Goal: Communication & Community: Answer question/provide support

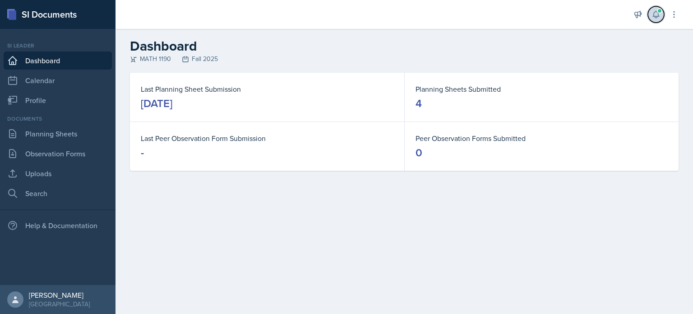
click at [656, 13] on icon at bounding box center [655, 14] width 9 height 9
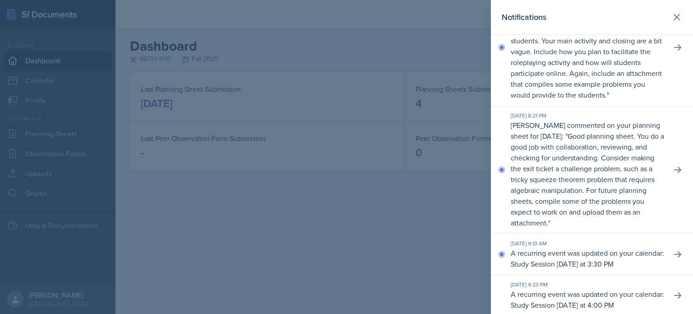
scroll to position [46, 0]
click at [286, 165] on div at bounding box center [346, 157] width 693 height 314
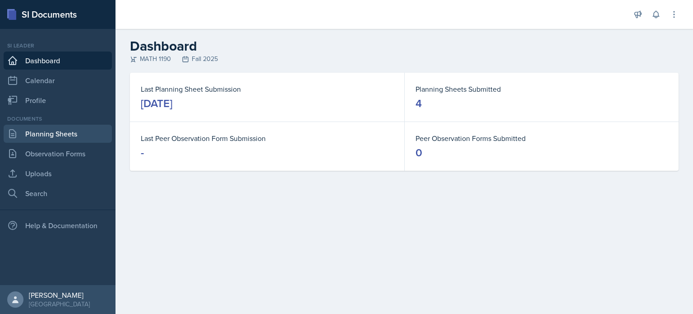
click at [57, 130] on link "Planning Sheets" at bounding box center [58, 134] width 108 height 18
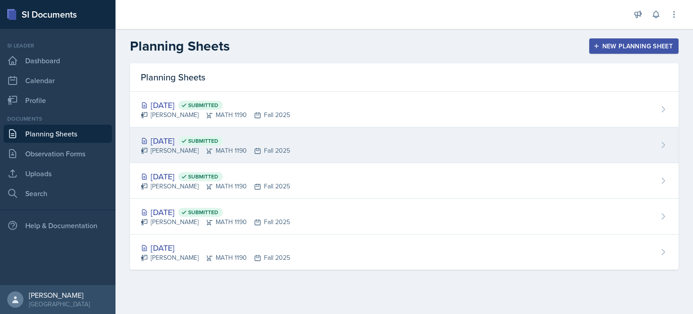
click at [387, 138] on div "[DATE] Submitted [PERSON_NAME] MATH 1190 Fall 2025" at bounding box center [404, 145] width 549 height 36
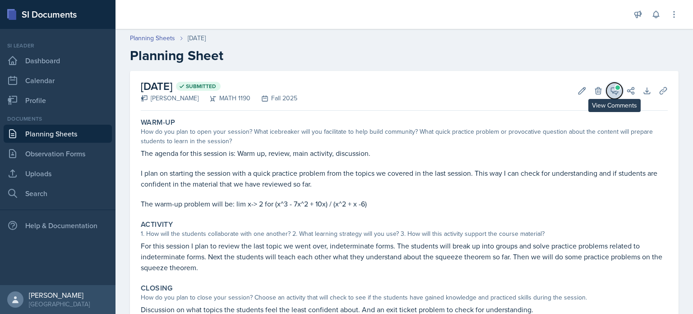
click at [612, 83] on button "View Comments" at bounding box center [614, 91] width 16 height 16
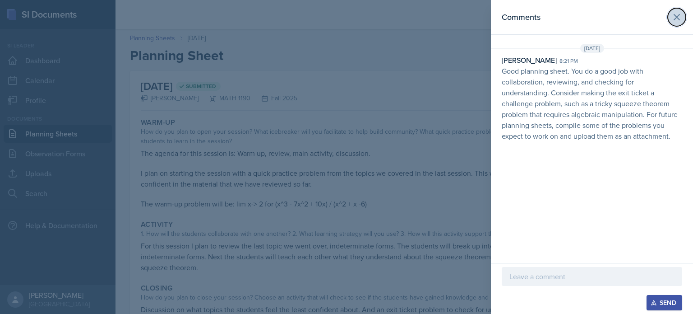
click at [681, 12] on icon at bounding box center [676, 17] width 11 height 11
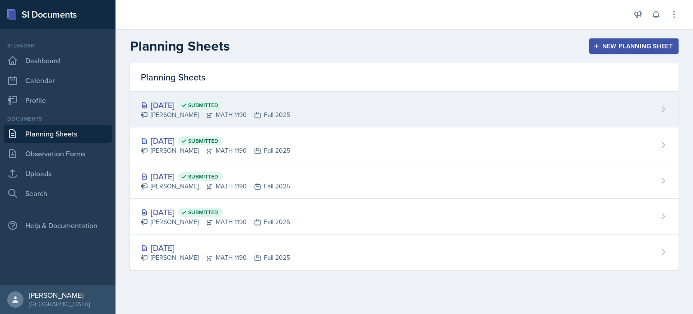
click at [383, 99] on div "[DATE] Submitted [PERSON_NAME] MATH 1190 Fall 2025" at bounding box center [404, 110] width 549 height 36
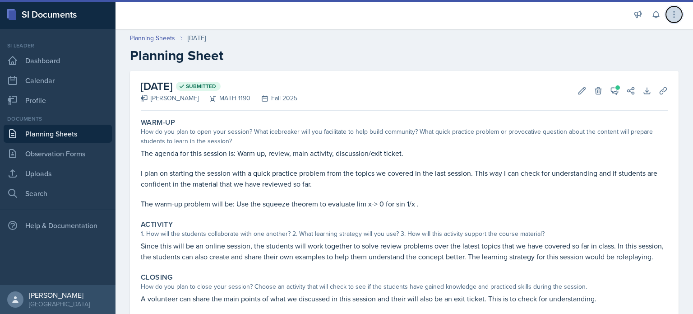
click at [677, 18] on icon at bounding box center [673, 14] width 9 height 9
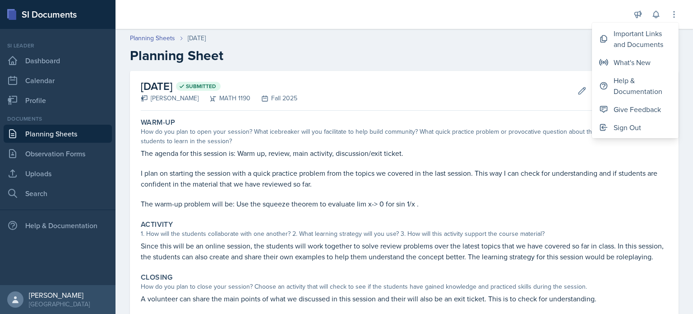
click at [547, 75] on div "[DATE] Submitted [PERSON_NAME] MATH 1190 Fall 2025 Edit Delete View Comments Co…" at bounding box center [404, 91] width 527 height 40
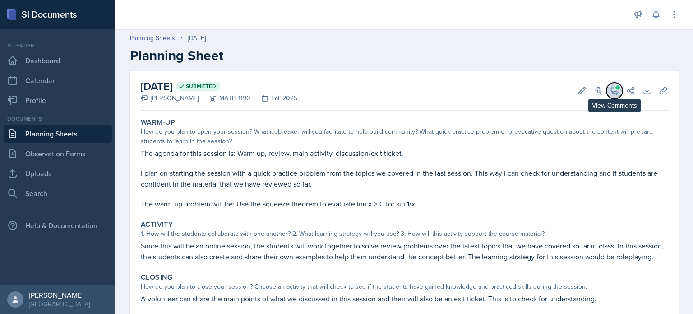
click at [610, 84] on button "View Comments" at bounding box center [614, 91] width 16 height 16
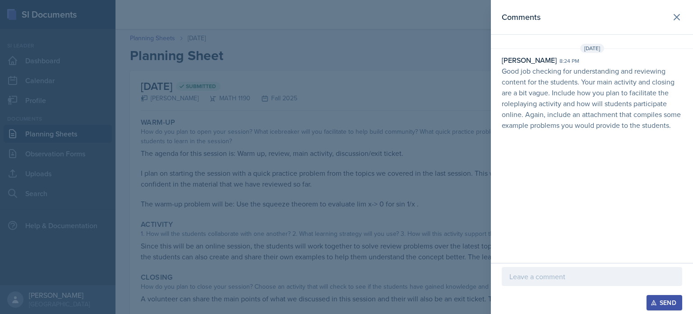
click at [685, 9] on header "Comments" at bounding box center [592, 17] width 202 height 35
click at [681, 12] on icon at bounding box center [676, 17] width 11 height 11
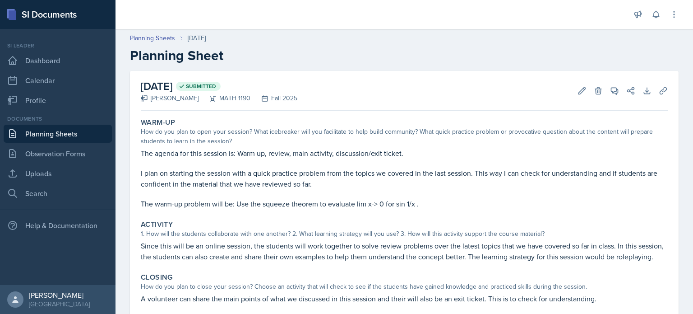
click at [30, 50] on div "Si leader Dashboard Calendar Profile" at bounding box center [58, 76] width 108 height 68
click at [606, 84] on button "View Comments" at bounding box center [614, 91] width 16 height 16
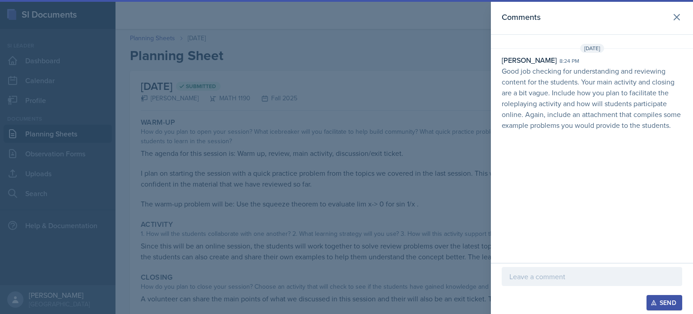
click at [553, 268] on div at bounding box center [592, 276] width 180 height 19
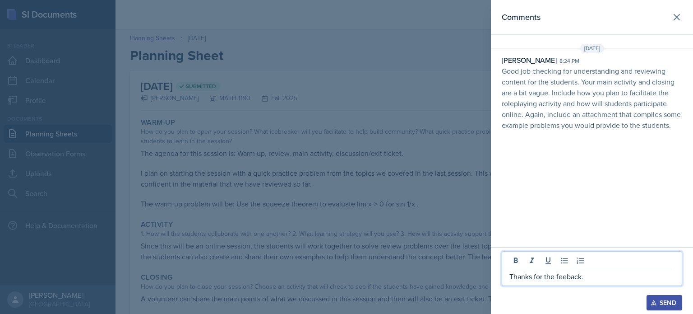
click at [567, 277] on p "Thanks for the feeback." at bounding box center [591, 276] width 165 height 11
click at [661, 299] on div "Send" at bounding box center [664, 302] width 24 height 7
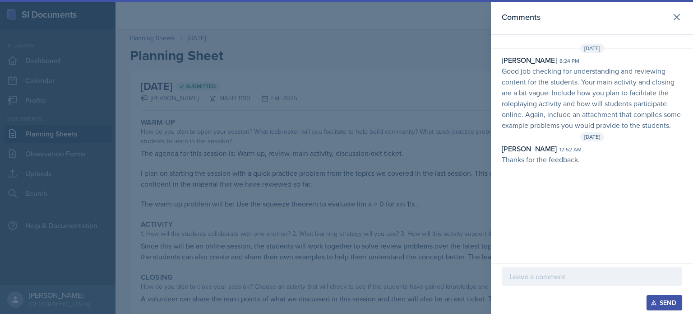
click at [382, 222] on div at bounding box center [346, 157] width 693 height 314
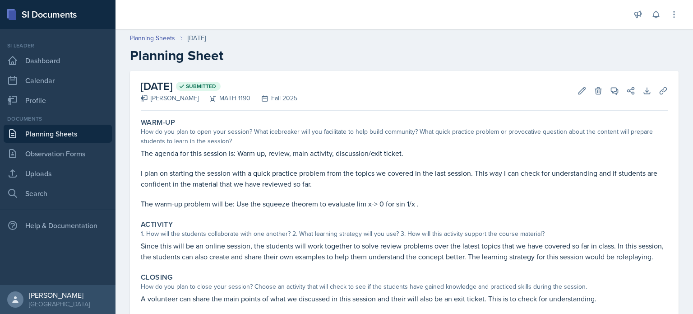
click at [58, 126] on link "Planning Sheets" at bounding box center [58, 134] width 108 height 18
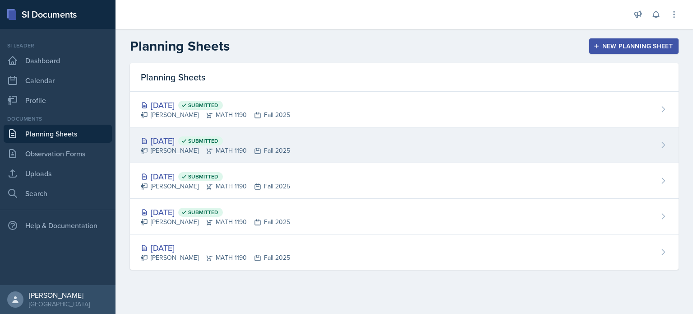
click at [262, 135] on div "[DATE] Submitted" at bounding box center [215, 140] width 149 height 12
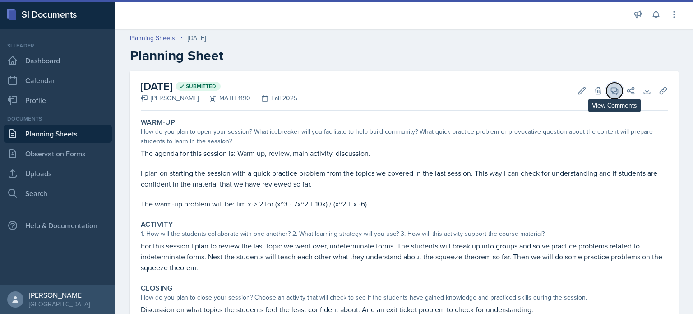
click at [606, 89] on button "View Comments" at bounding box center [614, 91] width 16 height 16
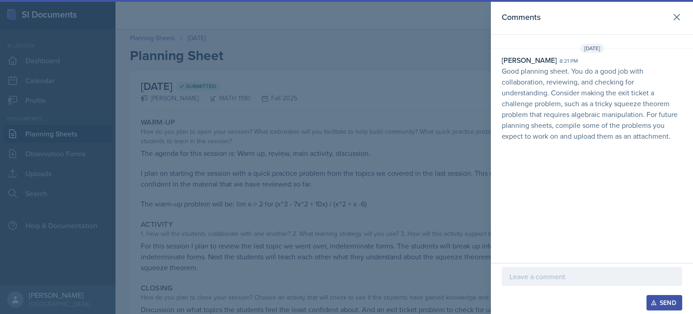
click at [596, 272] on p at bounding box center [591, 276] width 165 height 11
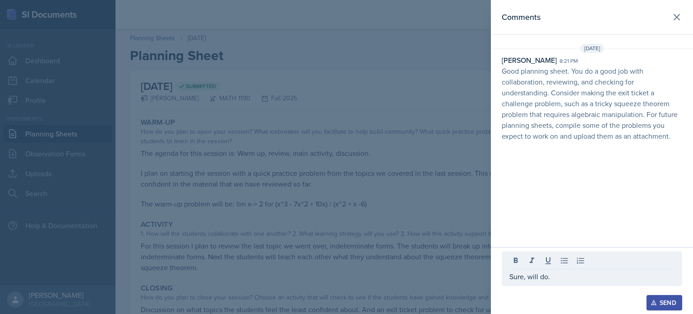
click at [660, 304] on div "Send" at bounding box center [664, 302] width 24 height 7
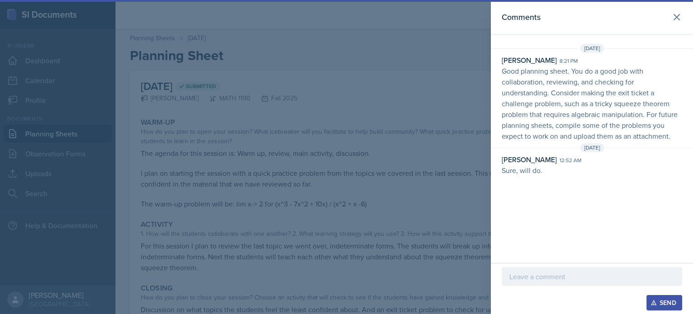
click at [439, 158] on div at bounding box center [346, 157] width 693 height 314
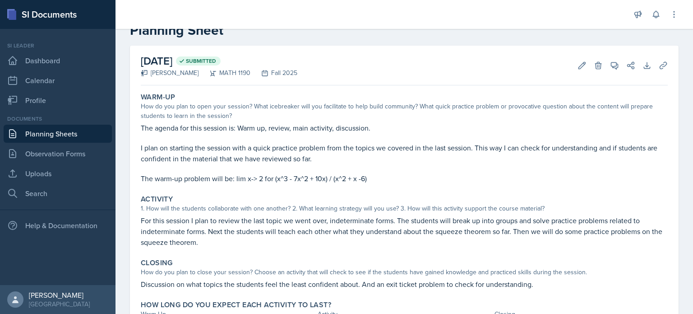
scroll to position [78, 0]
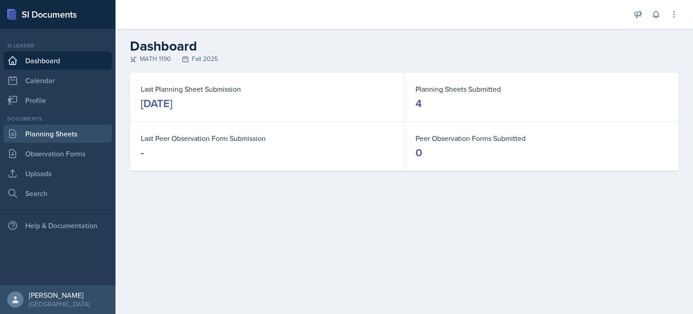
click at [56, 137] on link "Planning Sheets" at bounding box center [58, 134] width 108 height 18
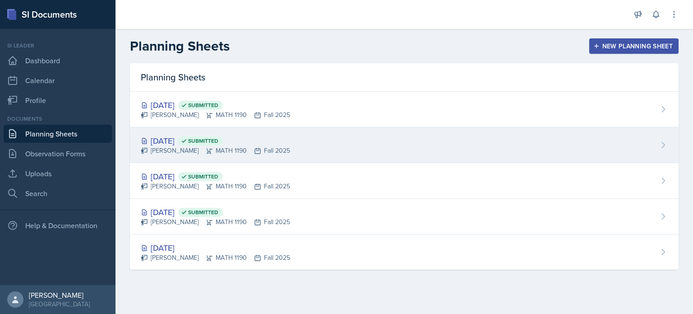
click at [265, 140] on div "[DATE] Submitted" at bounding box center [215, 140] width 149 height 12
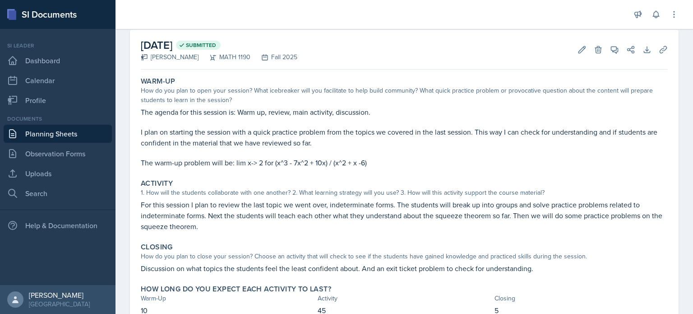
scroll to position [42, 0]
